Goal: Task Accomplishment & Management: Manage account settings

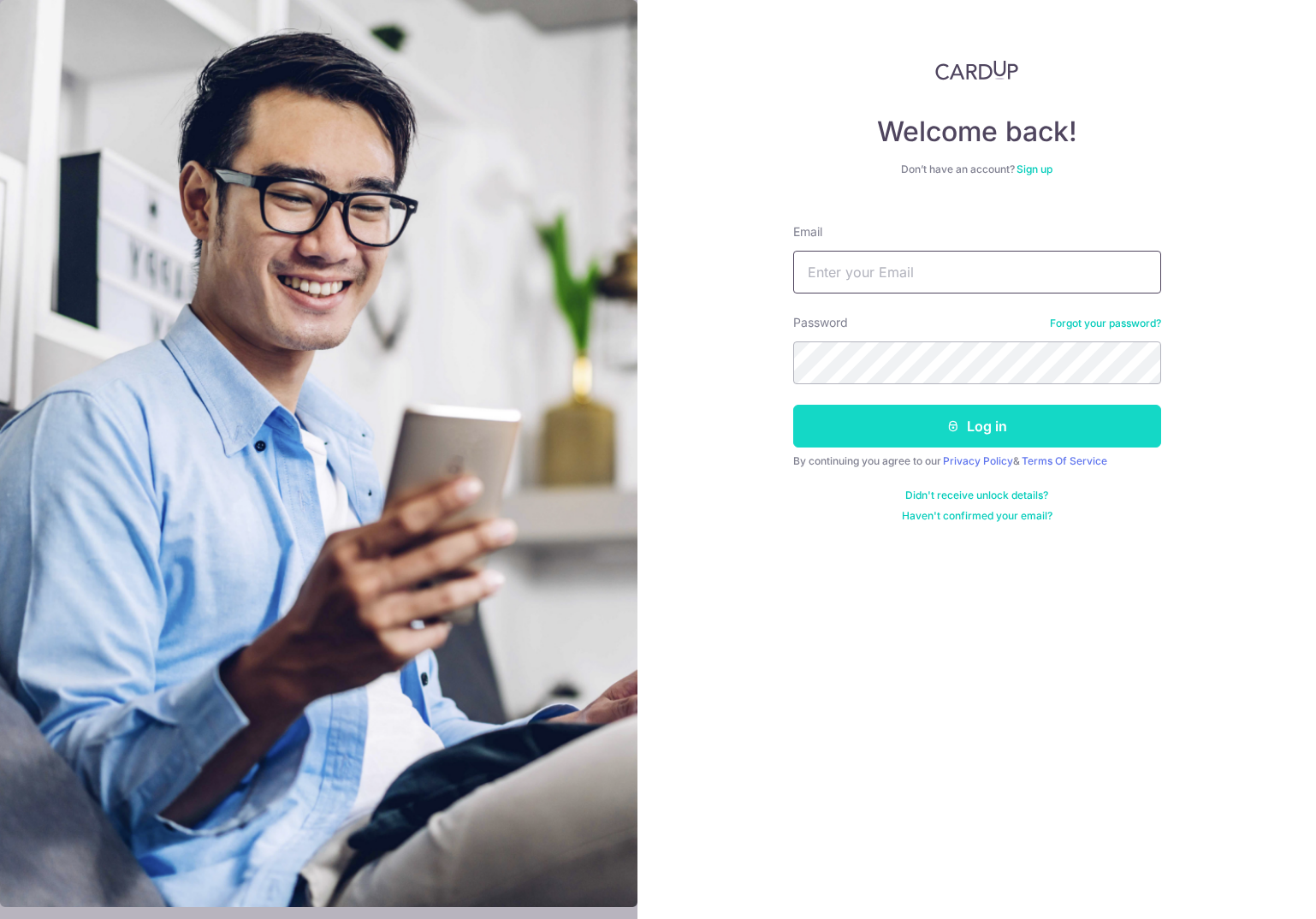
type input "[EMAIL_ADDRESS][DOMAIN_NAME]"
click at [966, 415] on button "Log in" at bounding box center [977, 426] width 368 height 43
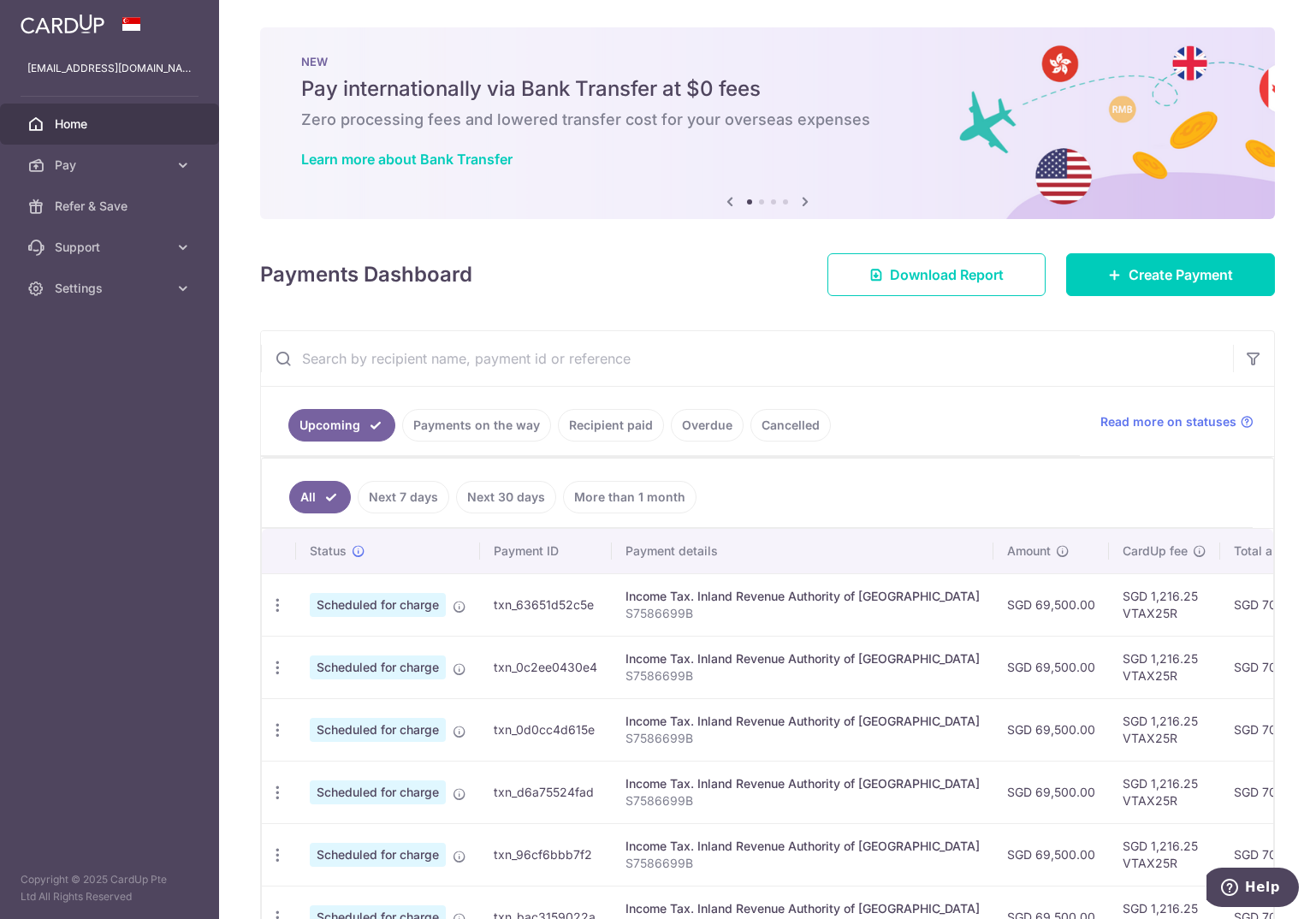
click at [765, 355] on input "text" at bounding box center [746, 358] width 972 height 55
click at [278, 603] on icon "button" at bounding box center [278, 605] width 18 height 18
click at [348, 702] on span "Cancel payment" at bounding box center [369, 694] width 115 height 21
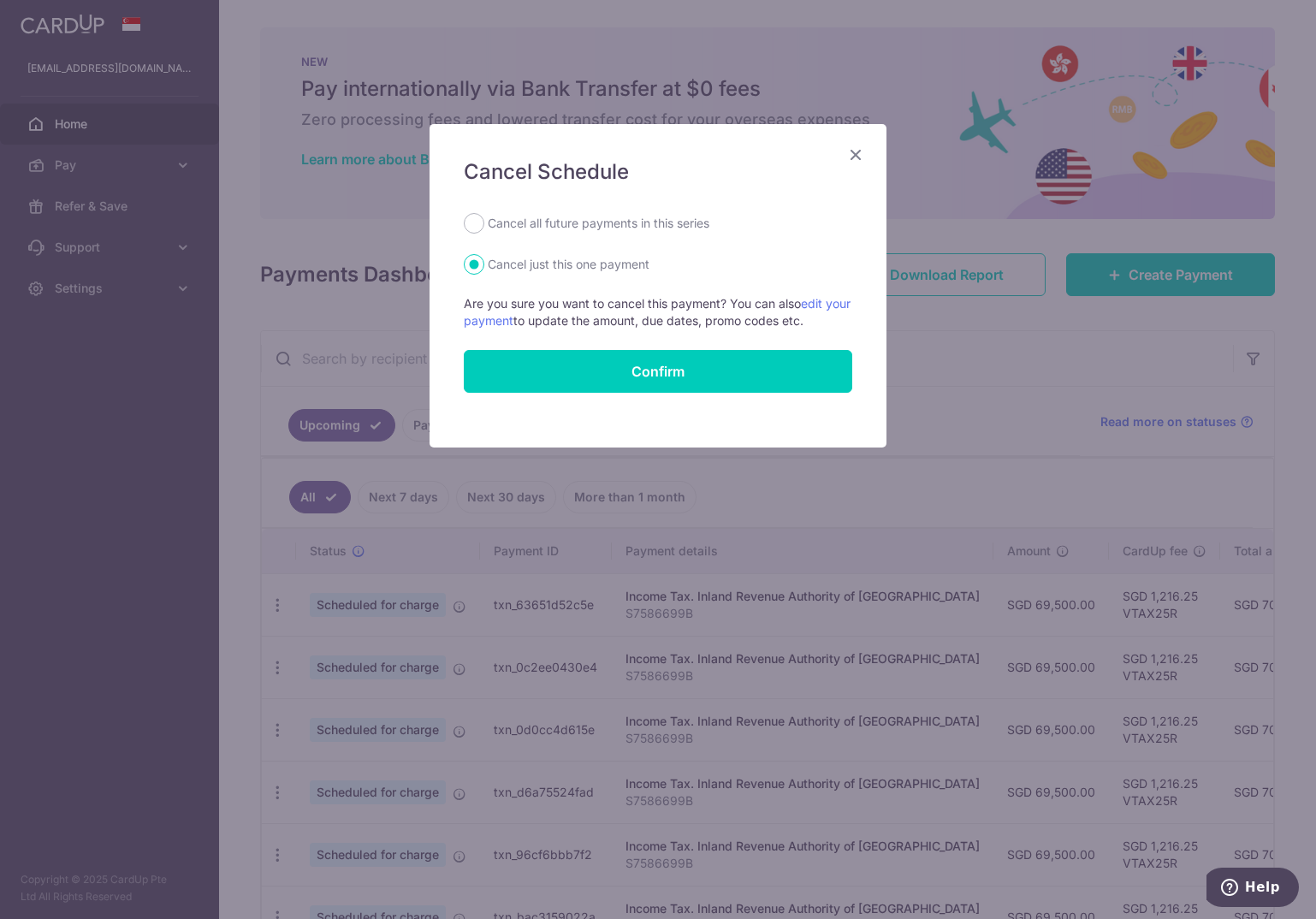
click at [605, 224] on label "Cancel all future payments in this series" at bounding box center [597, 223] width 221 height 21
click at [484, 224] on input "Cancel all future payments in this series" at bounding box center [473, 223] width 21 height 21
radio input "true"
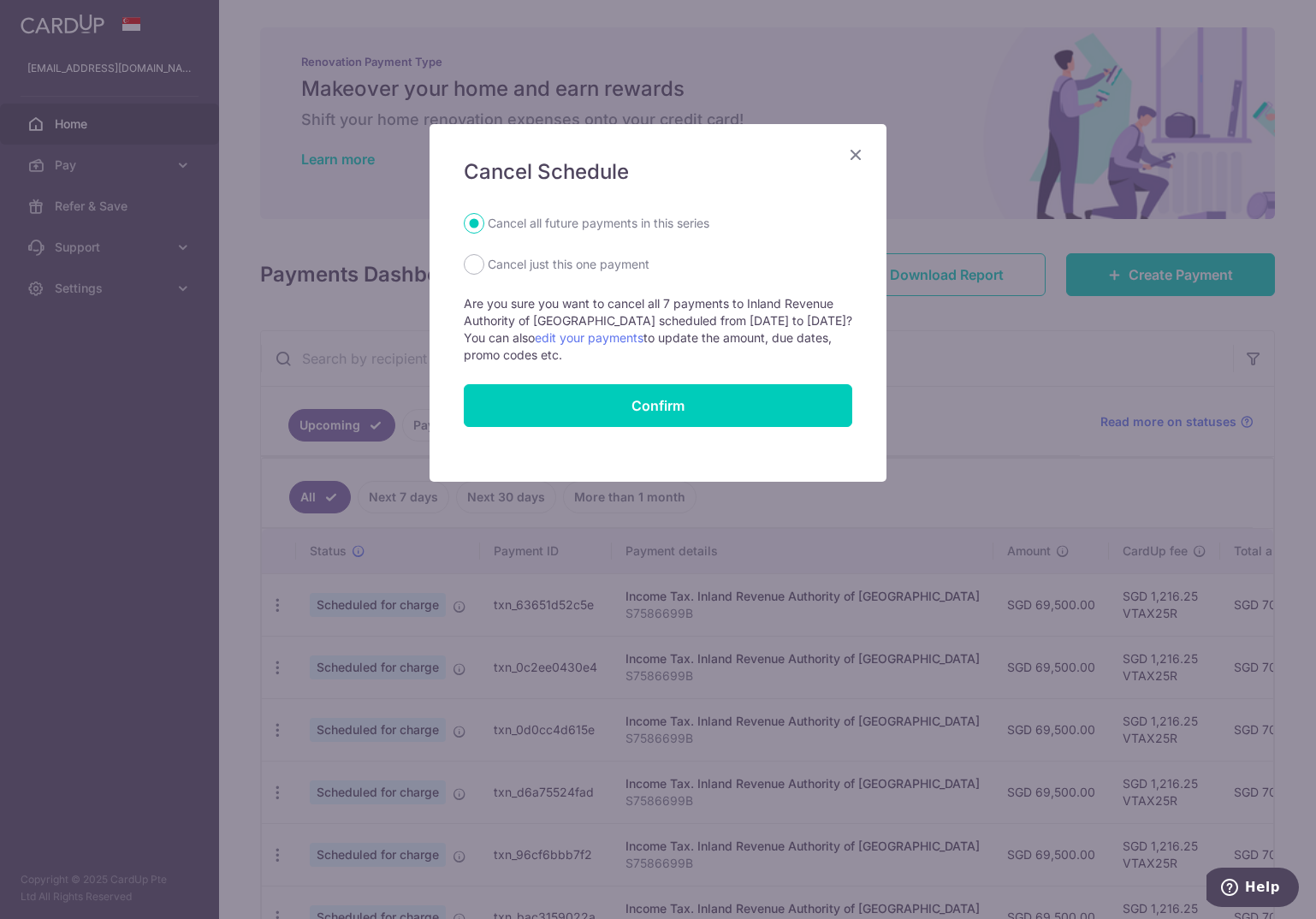
click at [549, 277] on form "Cancel all future payments in this series Cancel just this one payment Are you …" at bounding box center [657, 320] width 388 height 213
click at [551, 270] on label "Cancel just this one payment" at bounding box center [568, 264] width 162 height 21
click at [484, 270] on input "Cancel just this one payment" at bounding box center [473, 264] width 21 height 21
radio input "true"
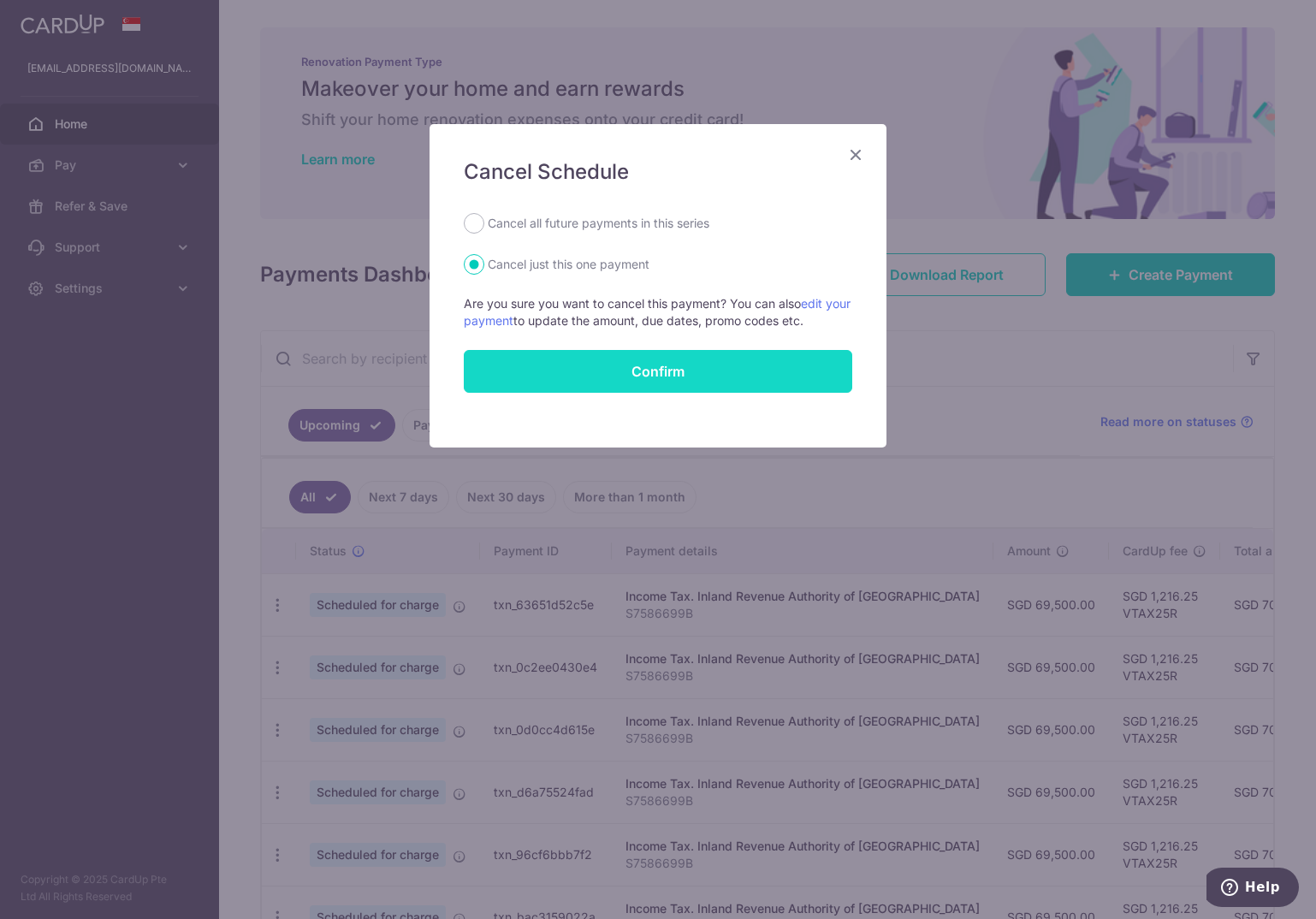
click at [558, 376] on button "Confirm" at bounding box center [657, 371] width 388 height 43
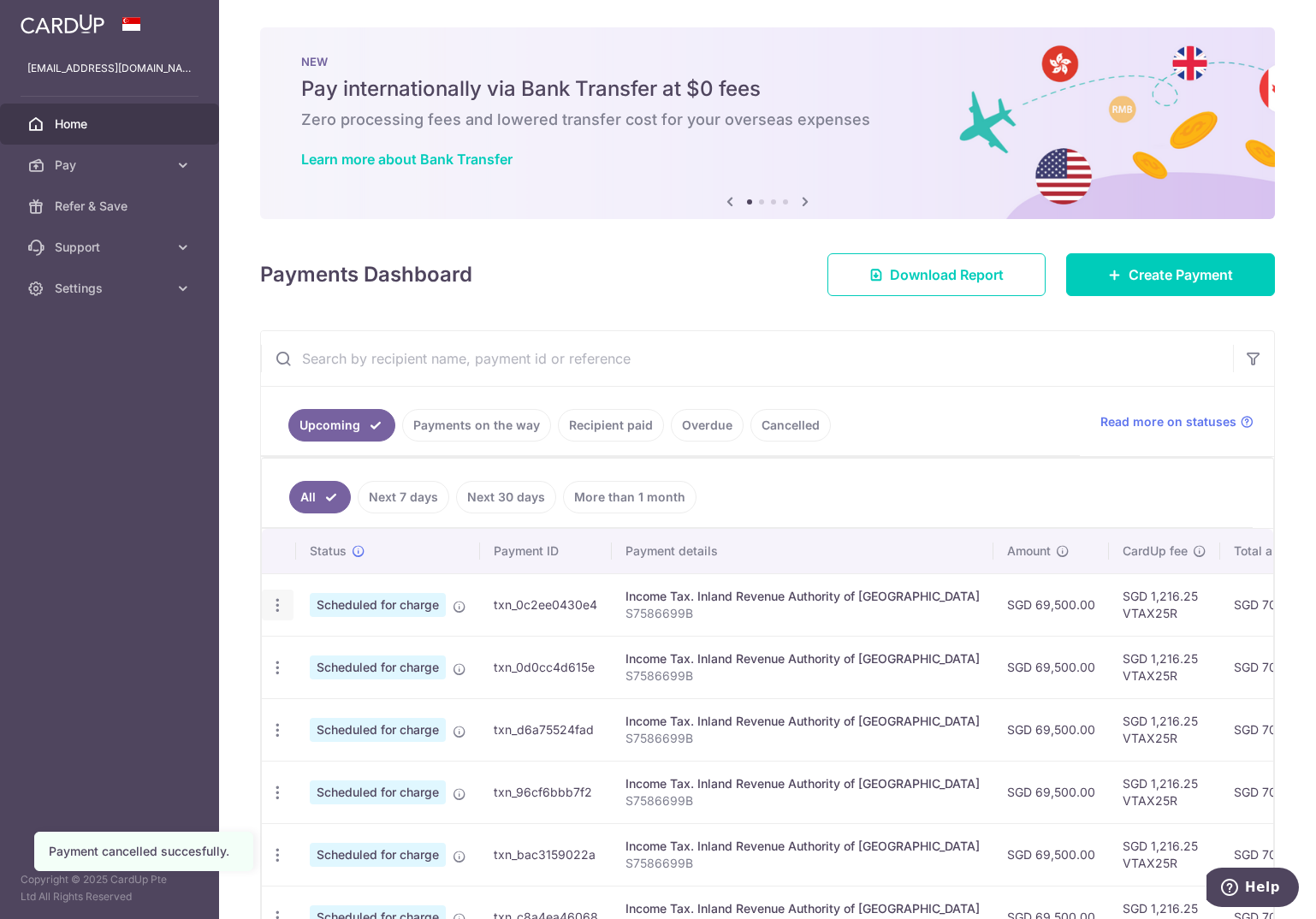
click at [282, 616] on div "Update payment Cancel payment" at bounding box center [278, 605] width 32 height 32
click at [281, 606] on icon "button" at bounding box center [278, 605] width 18 height 18
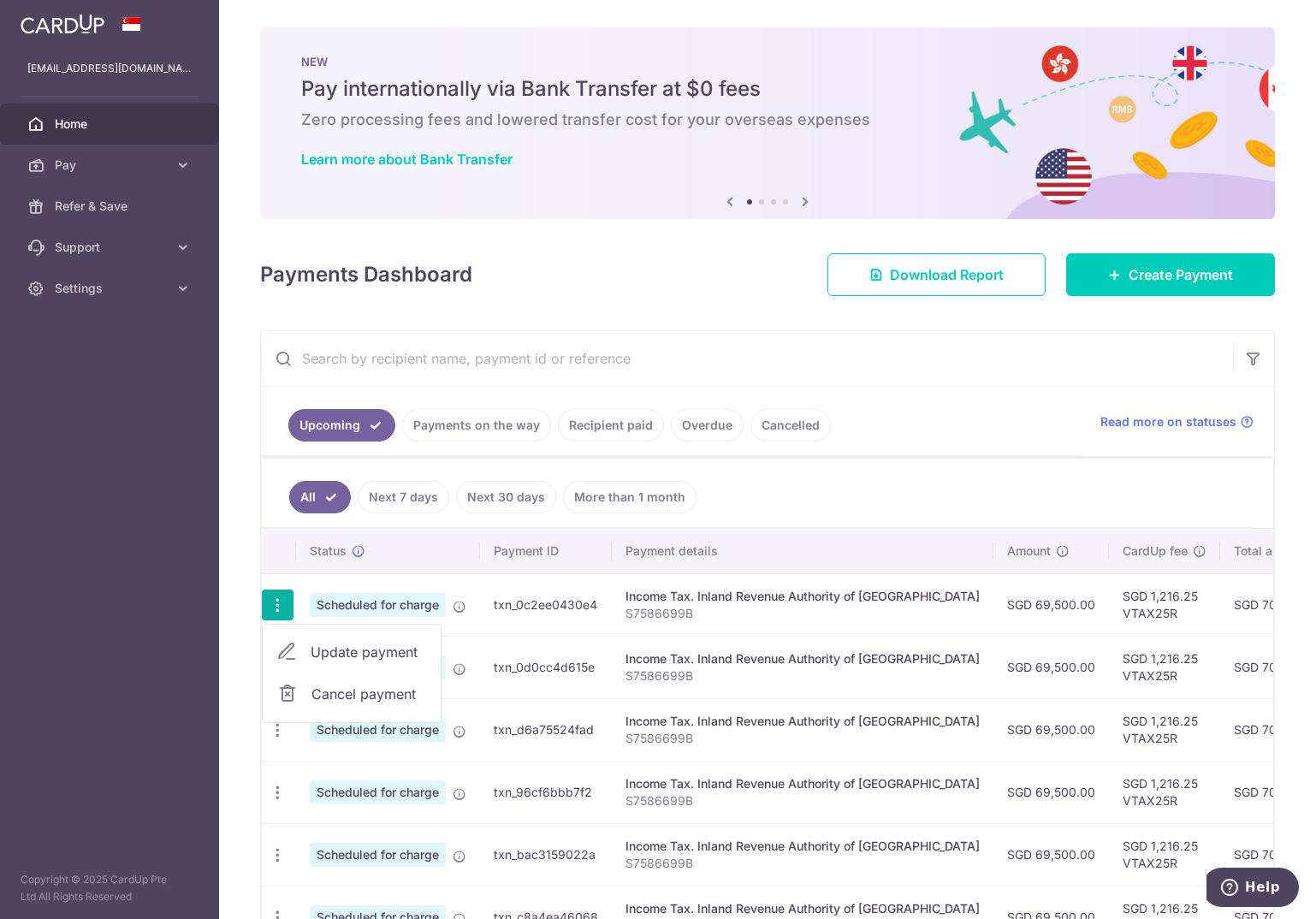
click at [896, 458] on hr at bounding box center [767, 458] width 1011 height 1
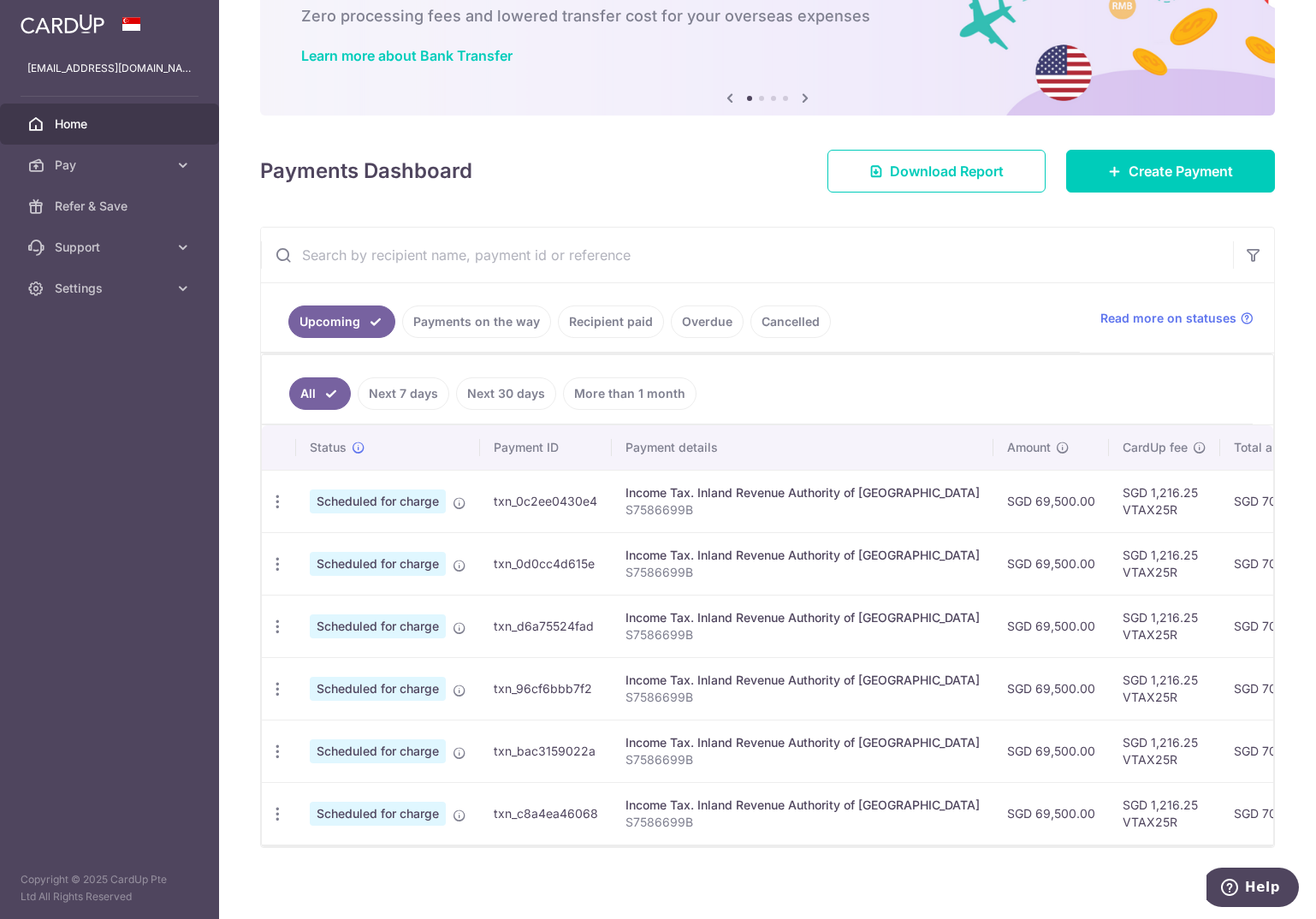
scroll to position [121, 0]
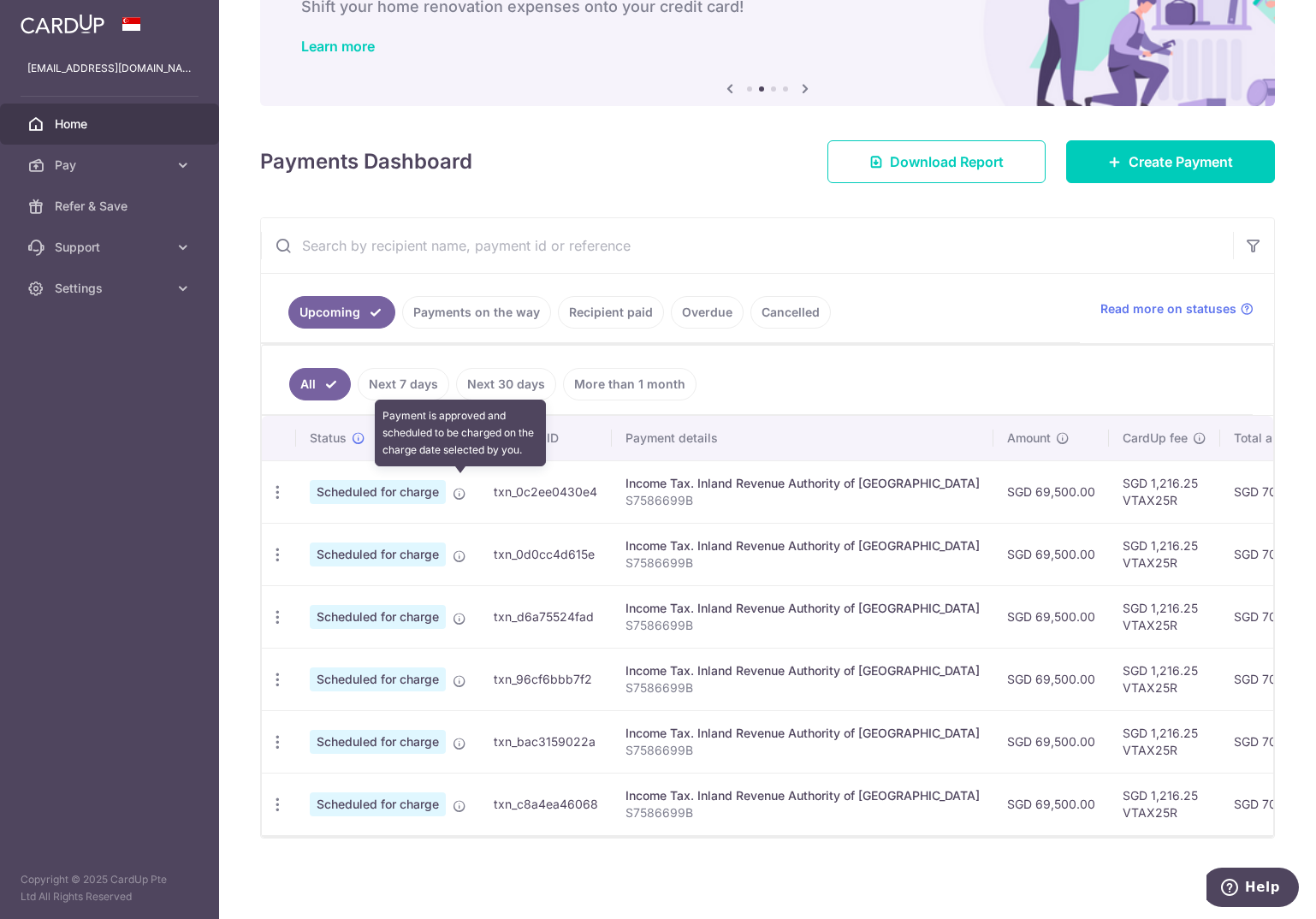
click at [461, 486] on icon at bounding box center [460, 493] width 14 height 14
click at [270, 490] on icon "button" at bounding box center [278, 492] width 18 height 18
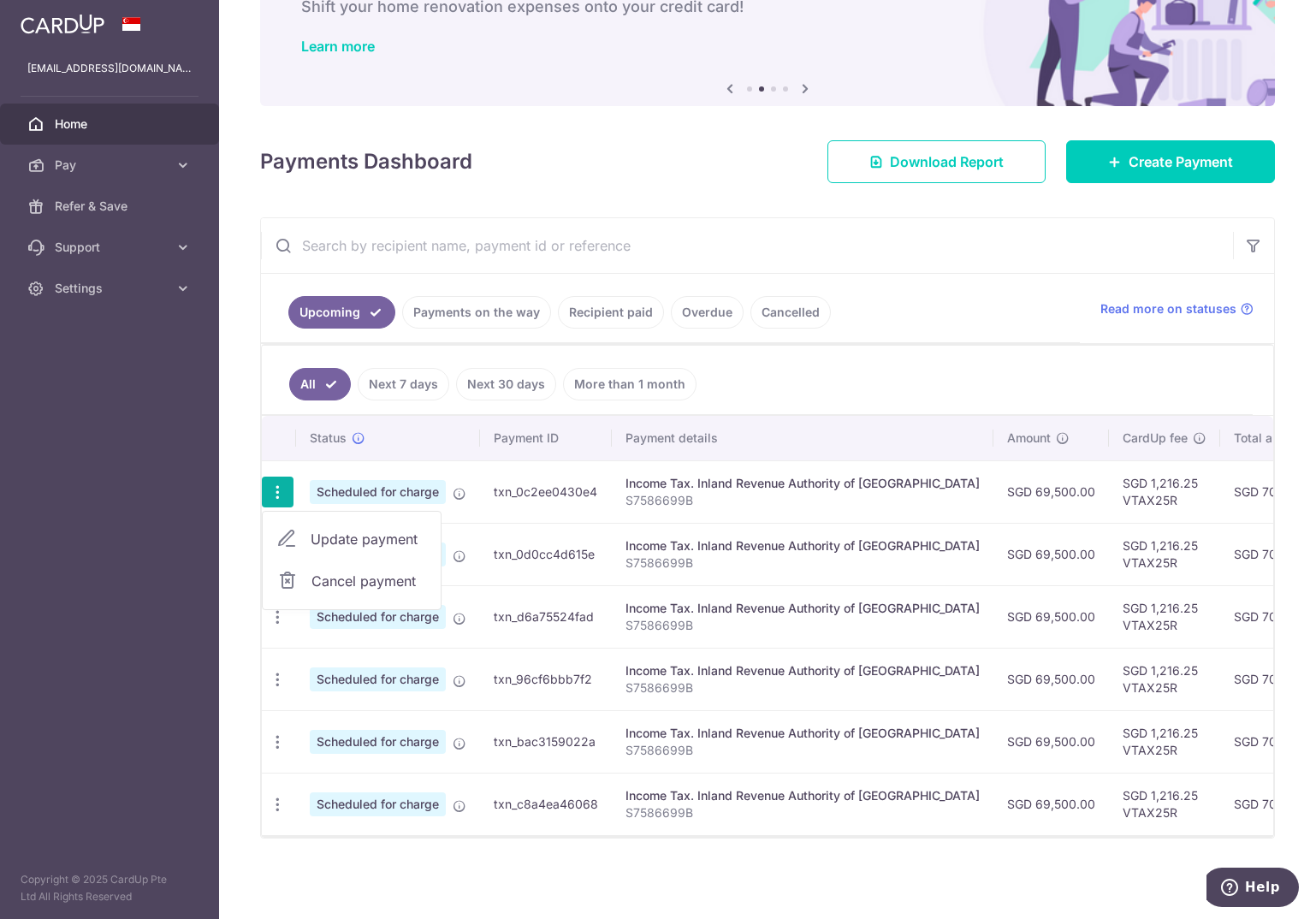
click at [390, 572] on span "Cancel payment" at bounding box center [369, 581] width 115 height 21
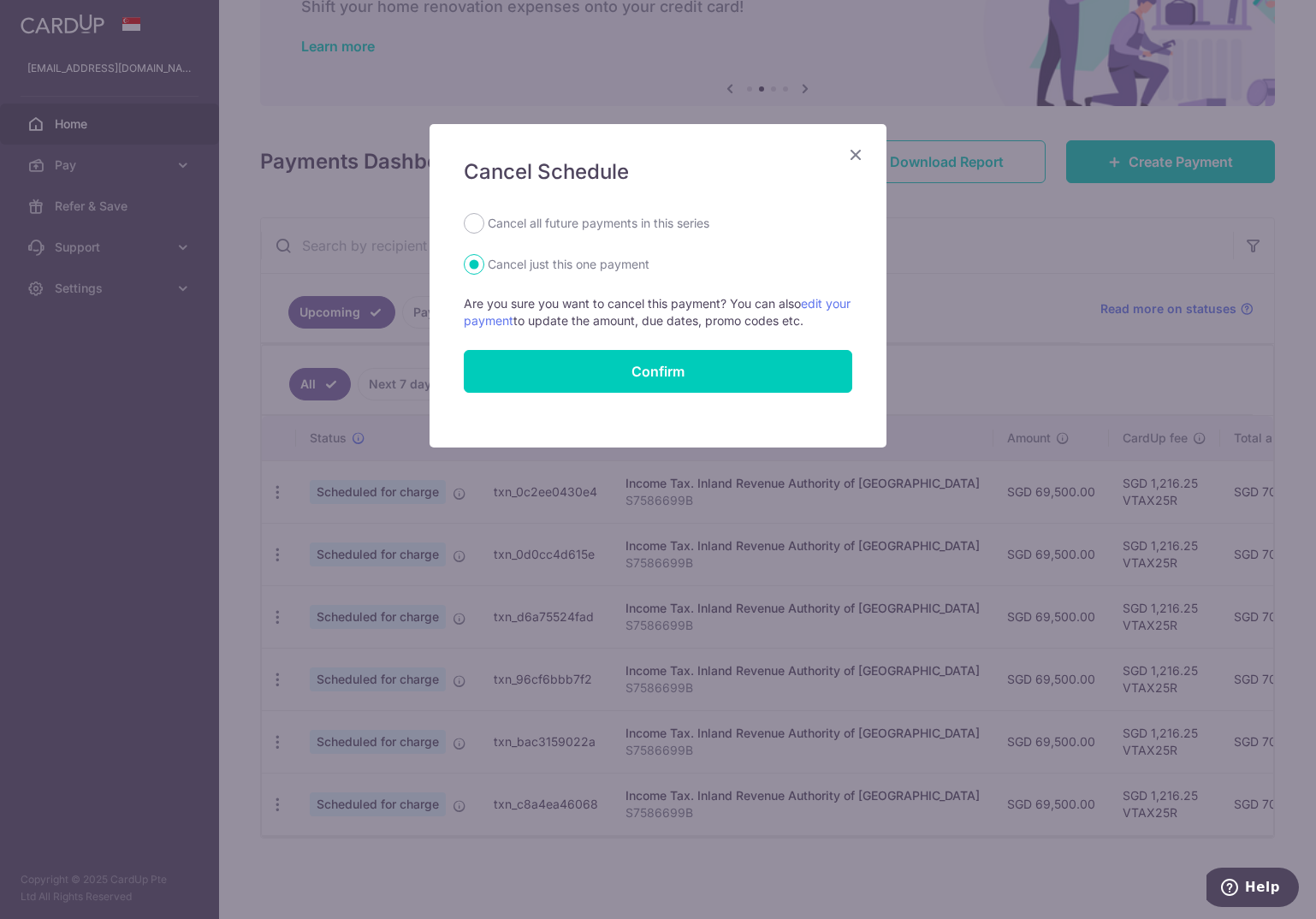
click at [661, 227] on label "Cancel all future payments in this series" at bounding box center [597, 223] width 221 height 21
click at [484, 227] on input "Cancel all future payments in this series" at bounding box center [473, 223] width 21 height 21
radio input "true"
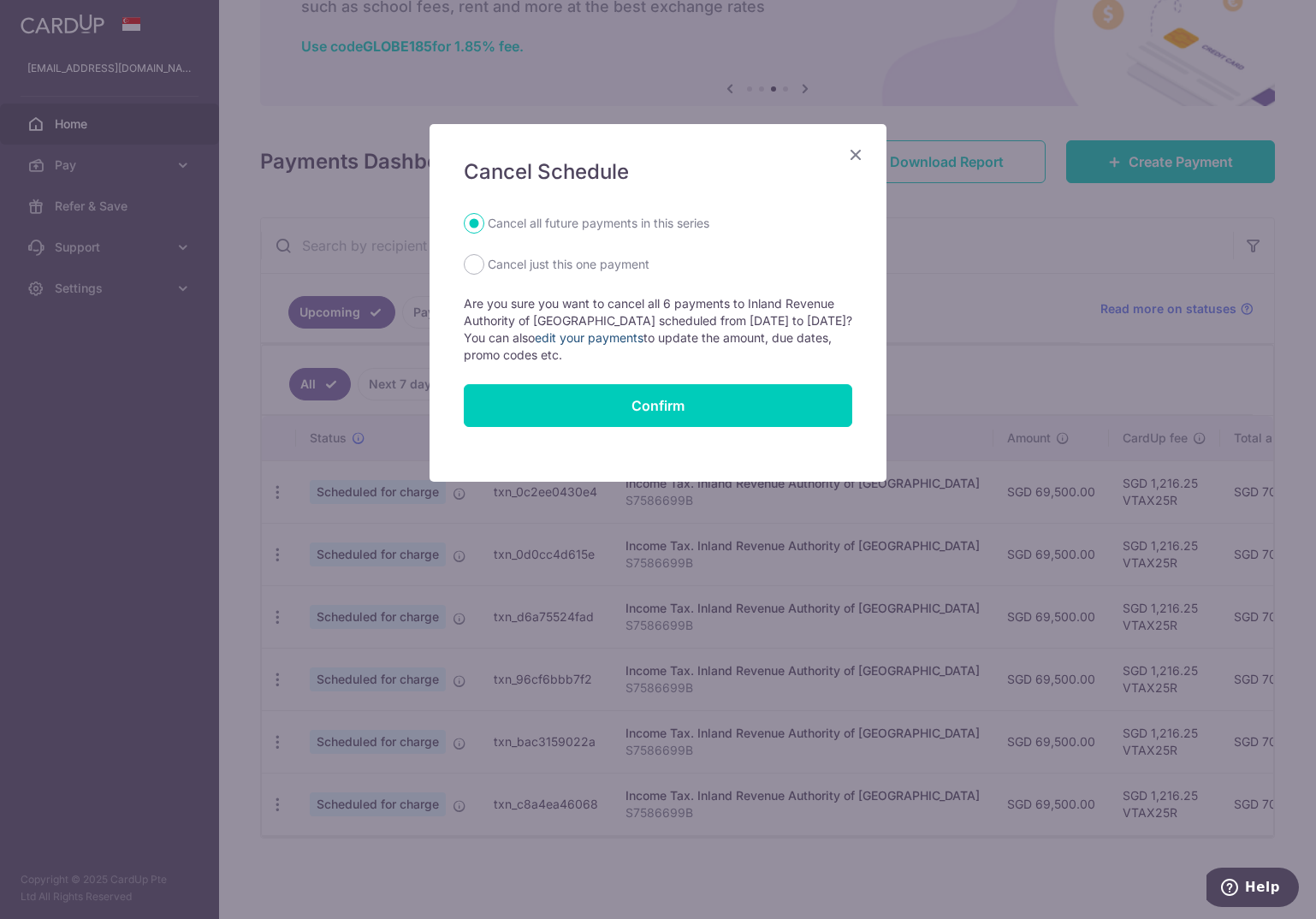
click at [615, 334] on link "edit your payments" at bounding box center [589, 337] width 108 height 15
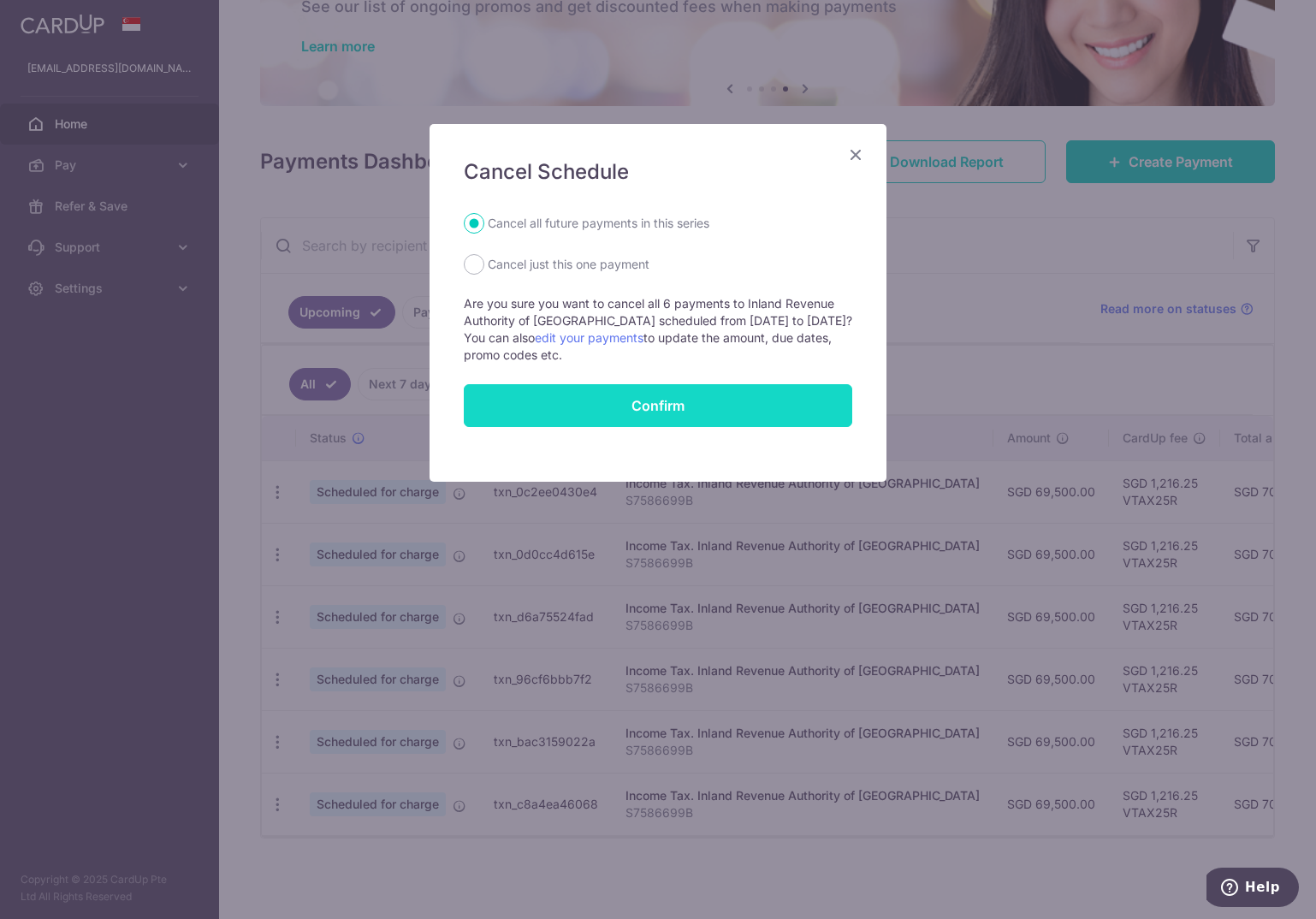
click at [614, 415] on button "Confirm" at bounding box center [657, 405] width 388 height 43
